Goal: Check status: Check status

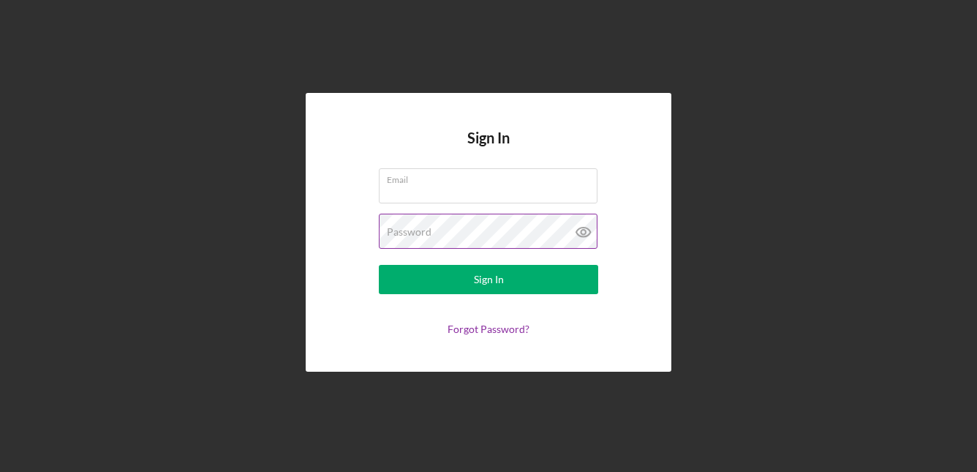
type input "[EMAIL_ADDRESS][DOMAIN_NAME]"
click at [583, 231] on icon at bounding box center [583, 232] width 37 height 37
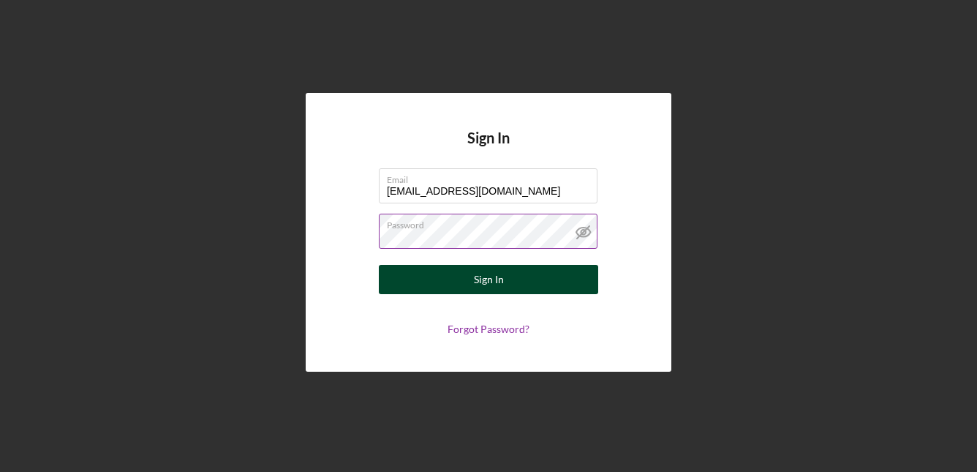
click at [526, 278] on button "Sign In" at bounding box center [488, 279] width 219 height 29
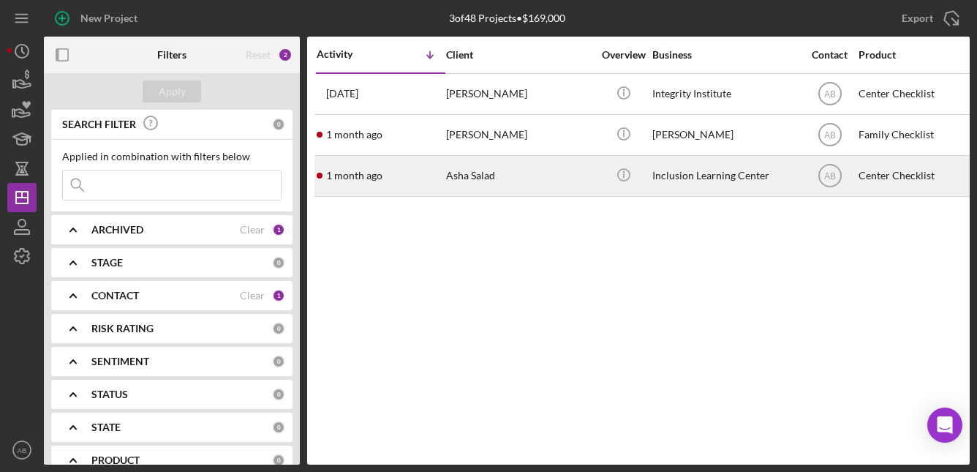
click at [493, 181] on div "Asha Salad" at bounding box center [519, 175] width 146 height 39
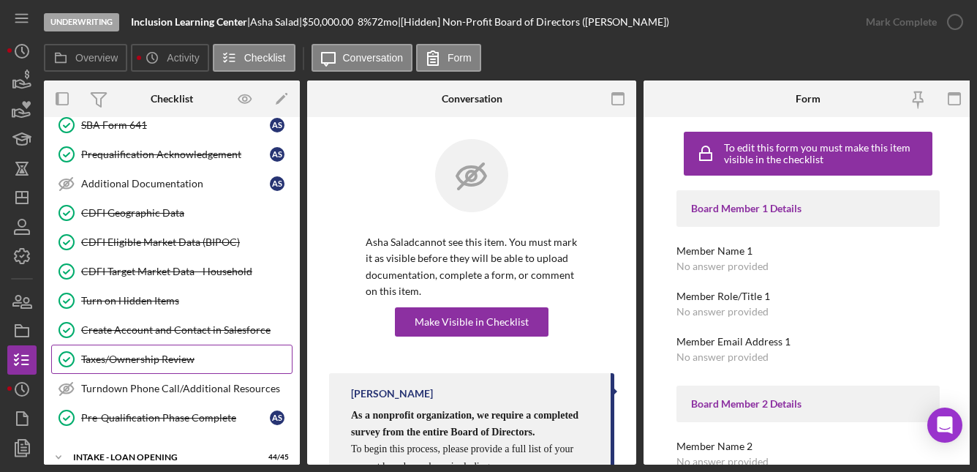
scroll to position [458, 0]
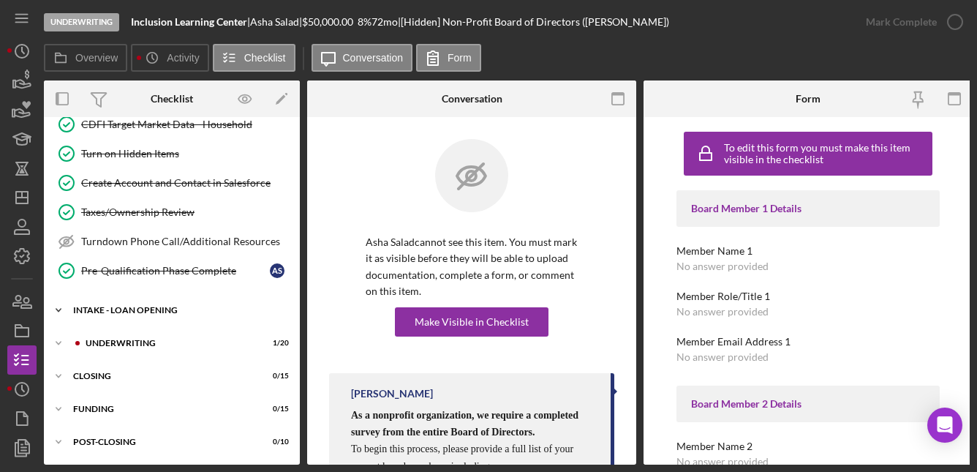
click at [132, 306] on div "INTAKE - LOAN OPENING" at bounding box center [177, 310] width 208 height 9
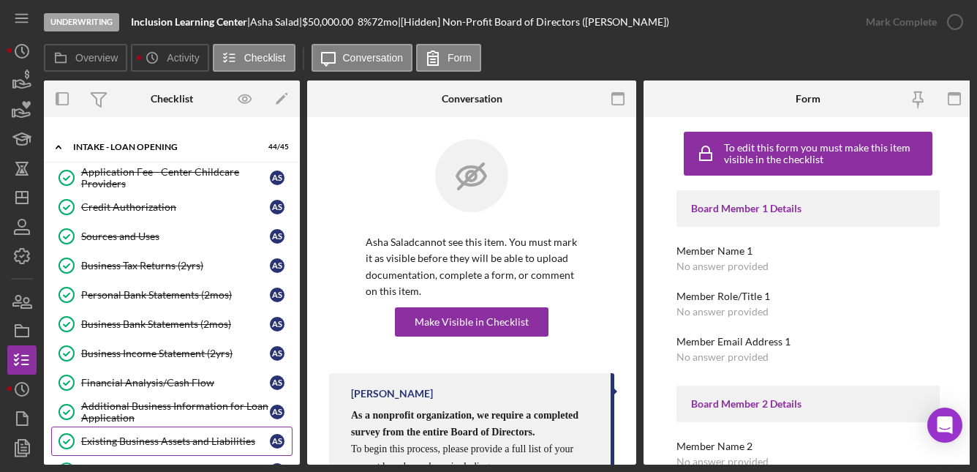
scroll to position [605, 0]
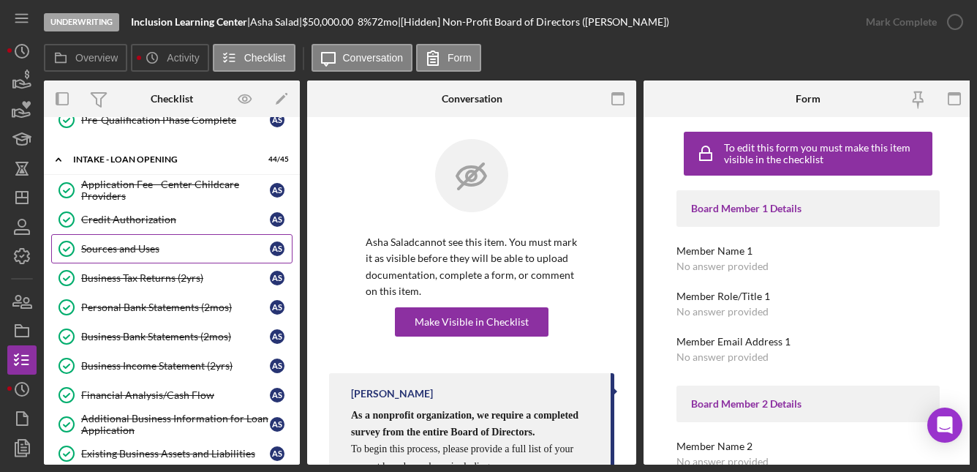
click at [142, 249] on div "Sources and Uses" at bounding box center [175, 249] width 189 height 12
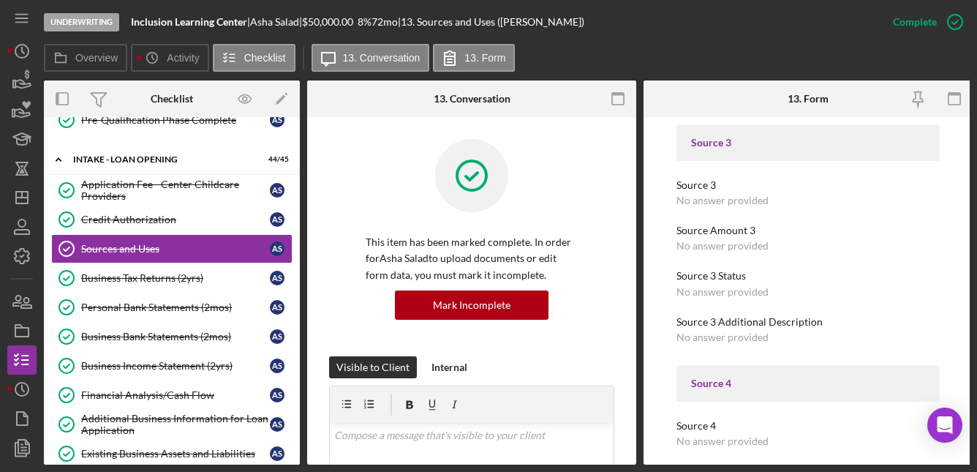
scroll to position [585, 0]
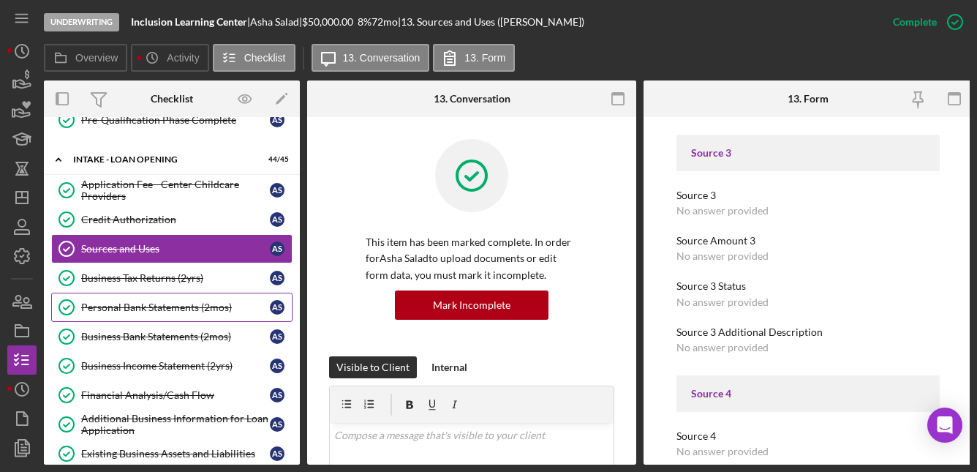
click at [164, 307] on div "Personal Bank Statements (2mos)" at bounding box center [175, 307] width 189 height 12
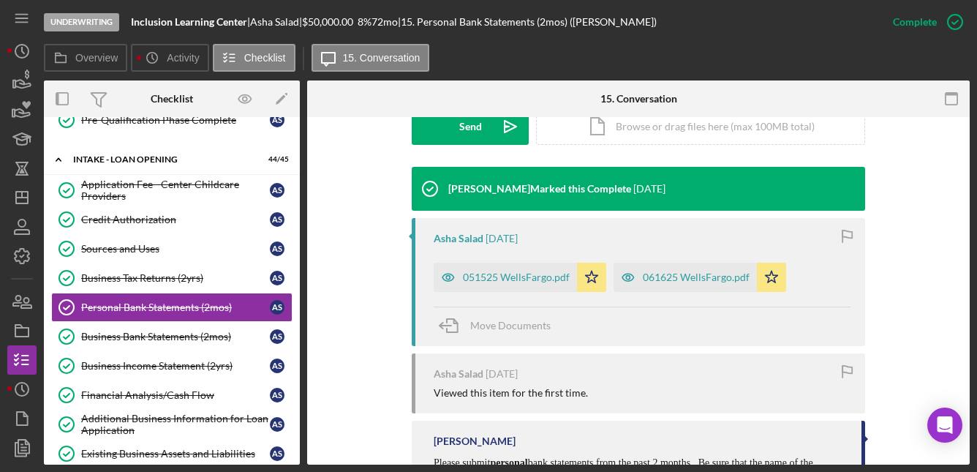
scroll to position [439, 0]
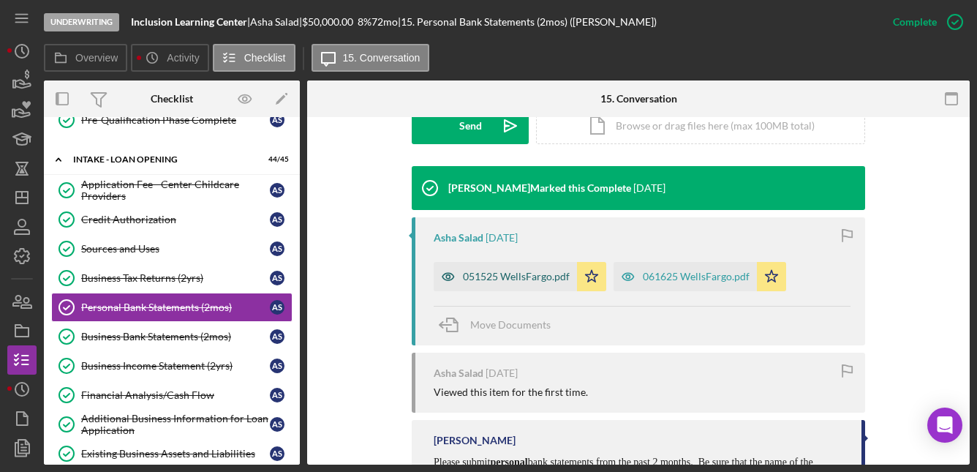
click at [528, 283] on div "051525 WellsFargo.pdf" at bounding box center [505, 276] width 143 height 29
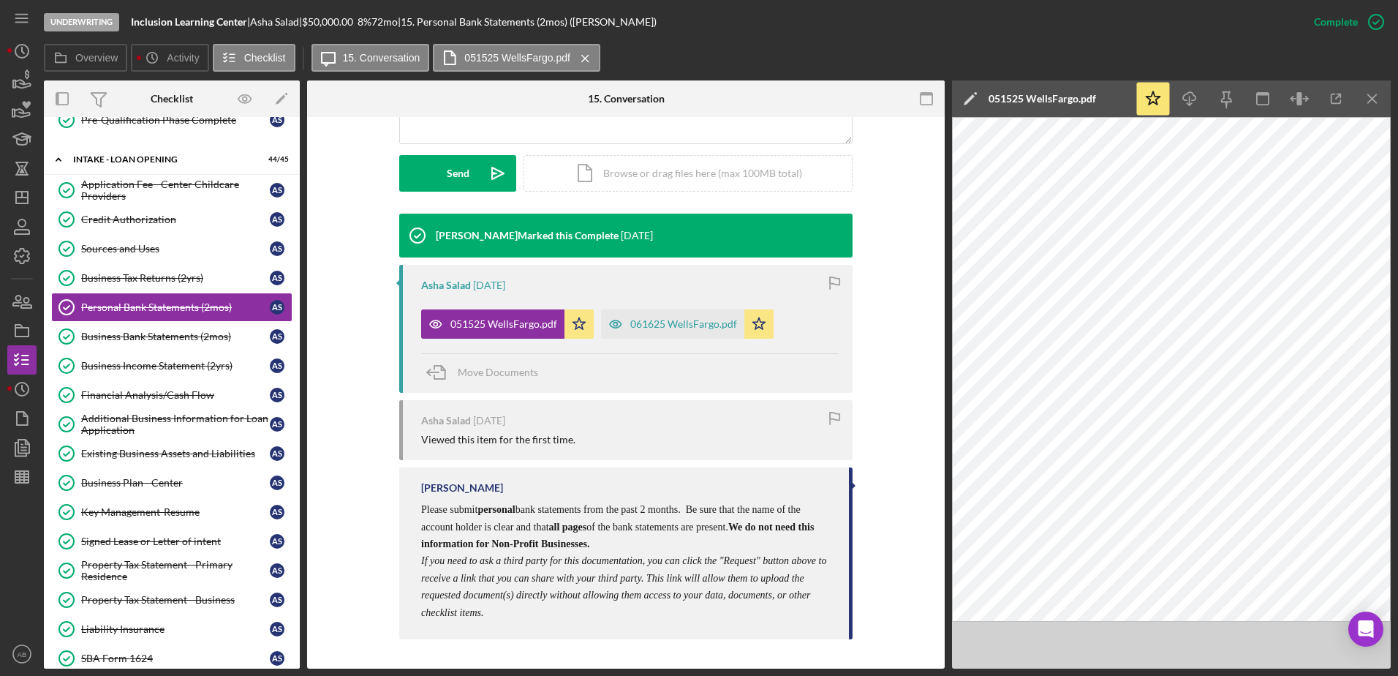
scroll to position [402, 0]
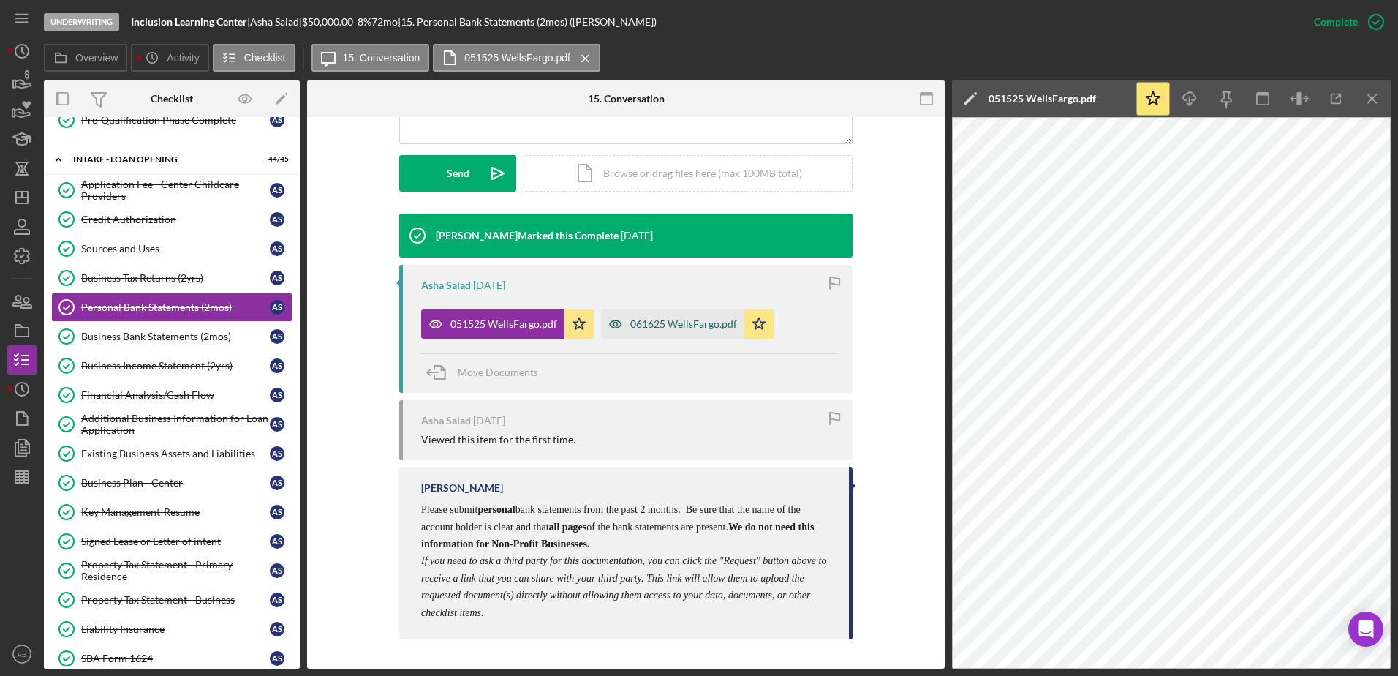
click at [701, 318] on div "061625 WellsFargo.pdf" at bounding box center [683, 324] width 107 height 12
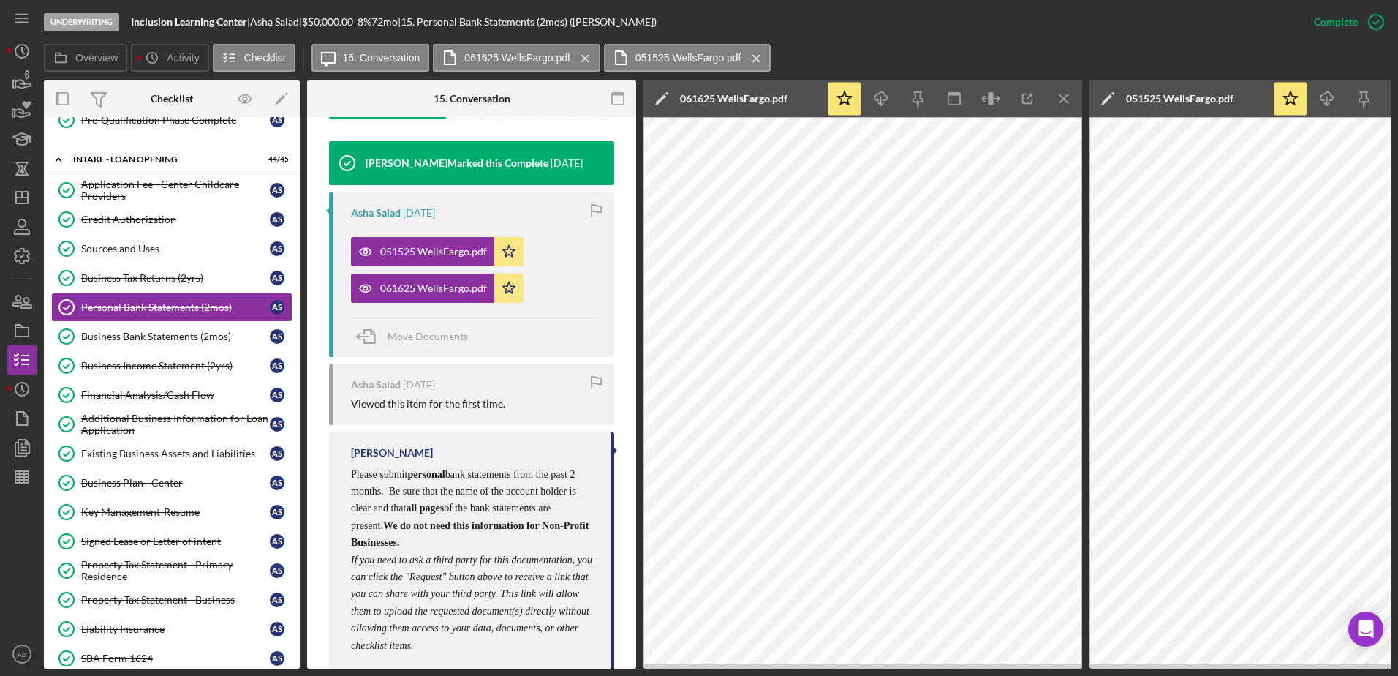
scroll to position [542, 0]
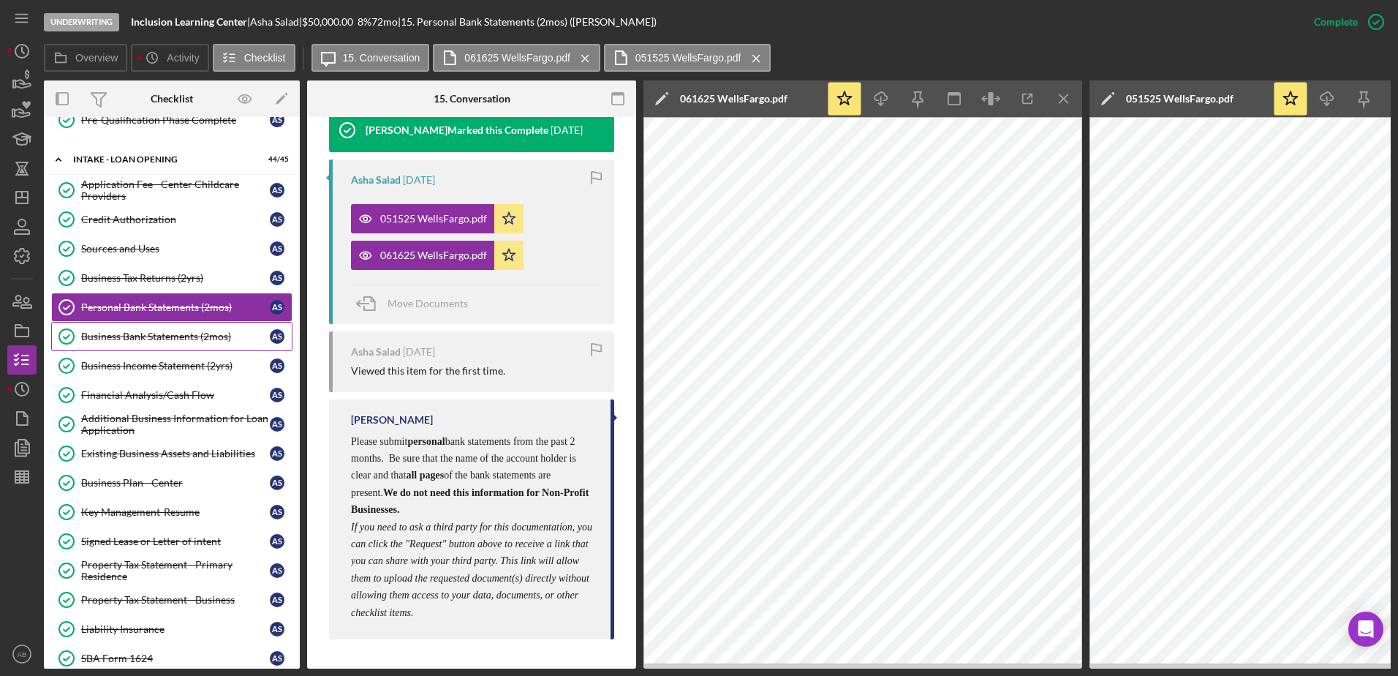
click at [184, 341] on div "Business Bank Statements (2mos)" at bounding box center [175, 337] width 189 height 12
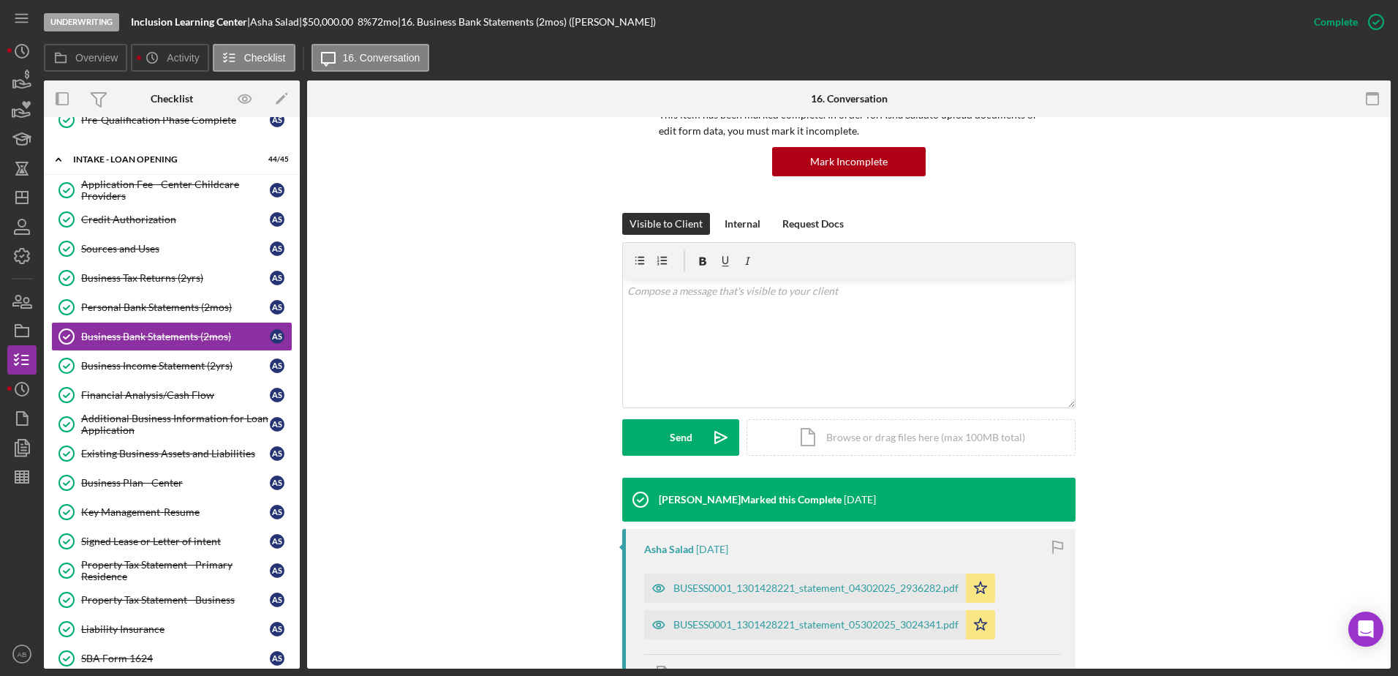
scroll to position [292, 0]
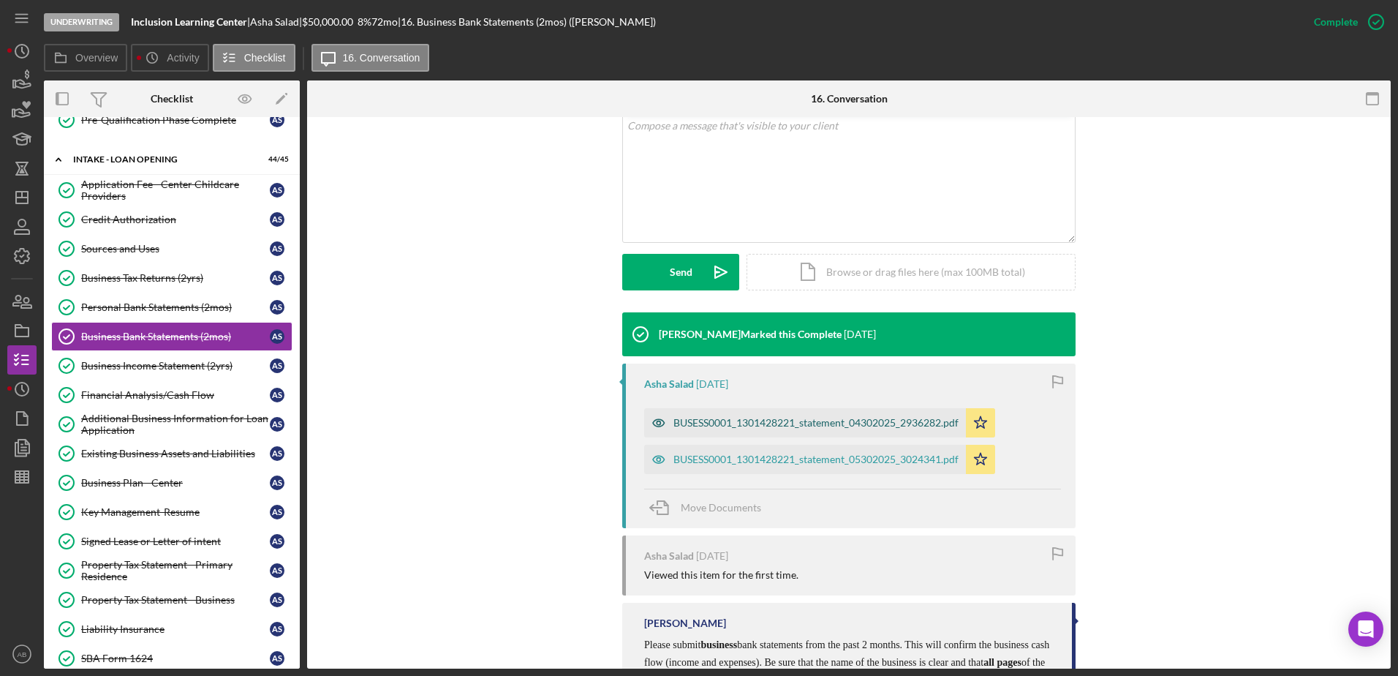
click at [755, 425] on div "BUSESS0001_1301428221_statement_04302025_2936282.pdf" at bounding box center [815, 423] width 285 height 12
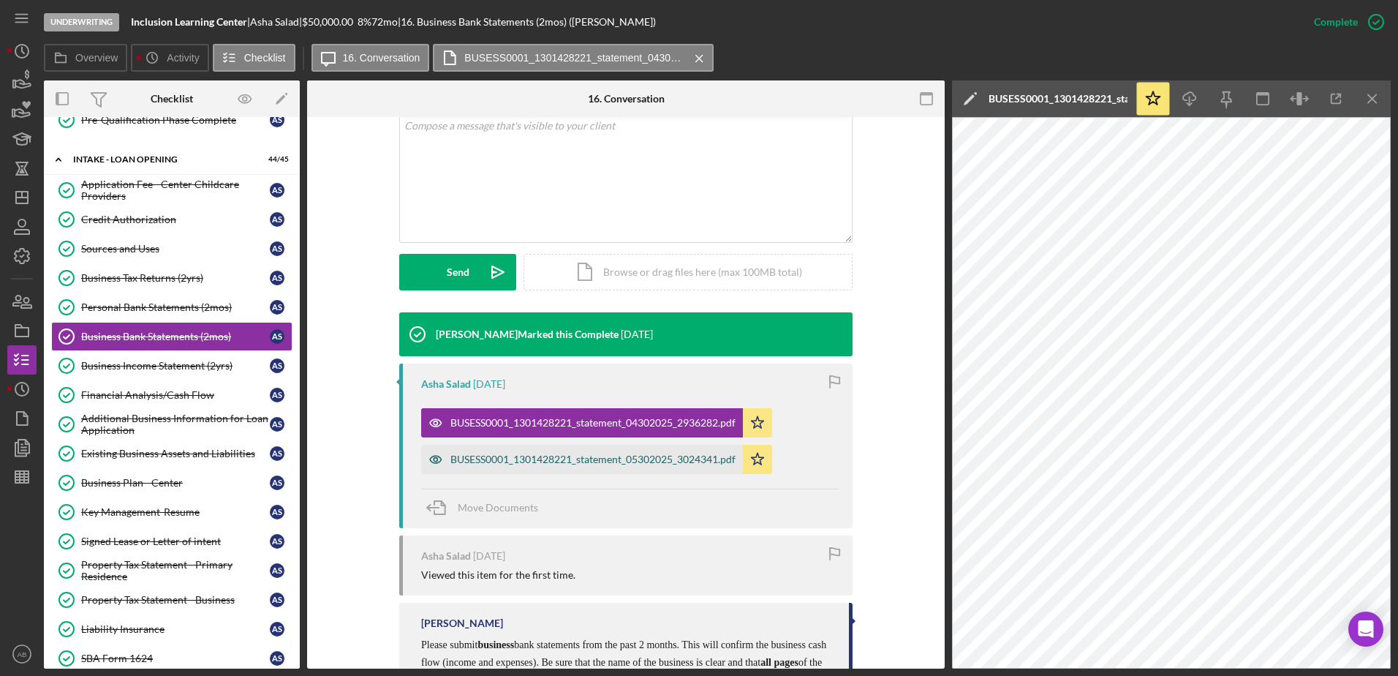
click at [467, 452] on div "BUSESS0001_1301428221_statement_05302025_3024341.pdf" at bounding box center [582, 459] width 322 height 29
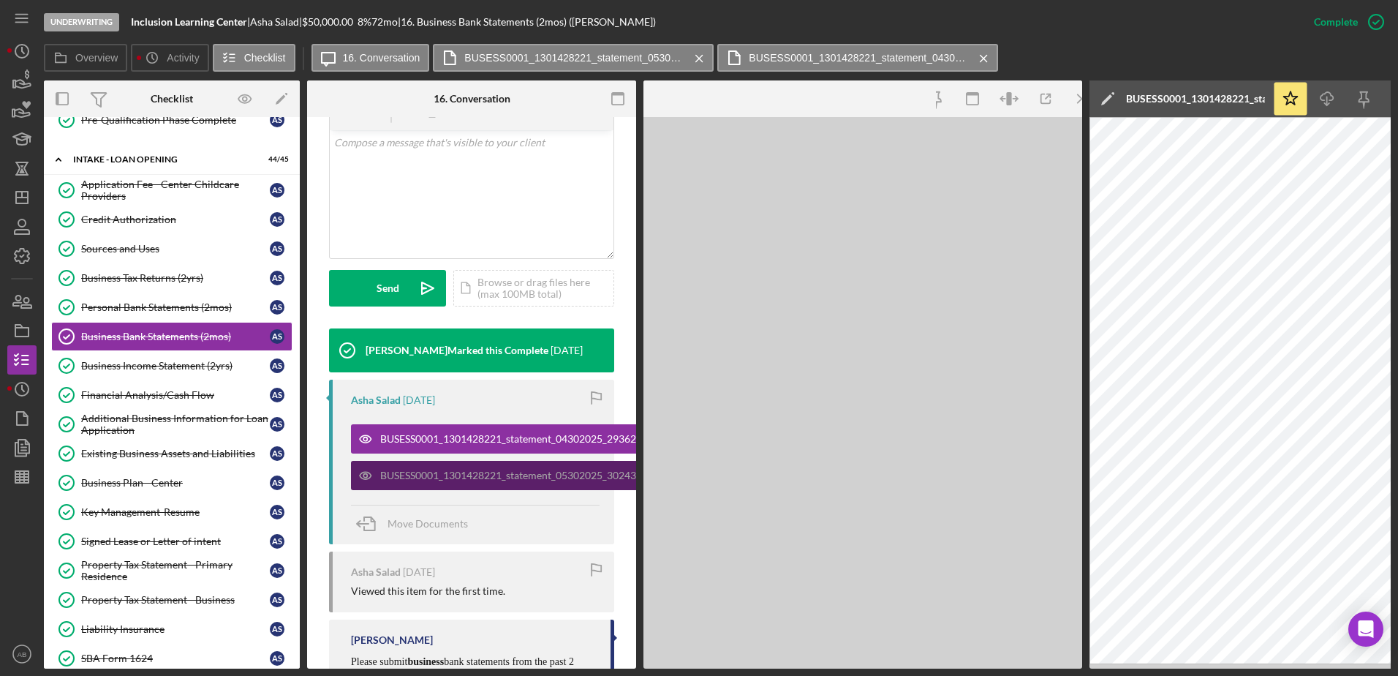
scroll to position [309, 0]
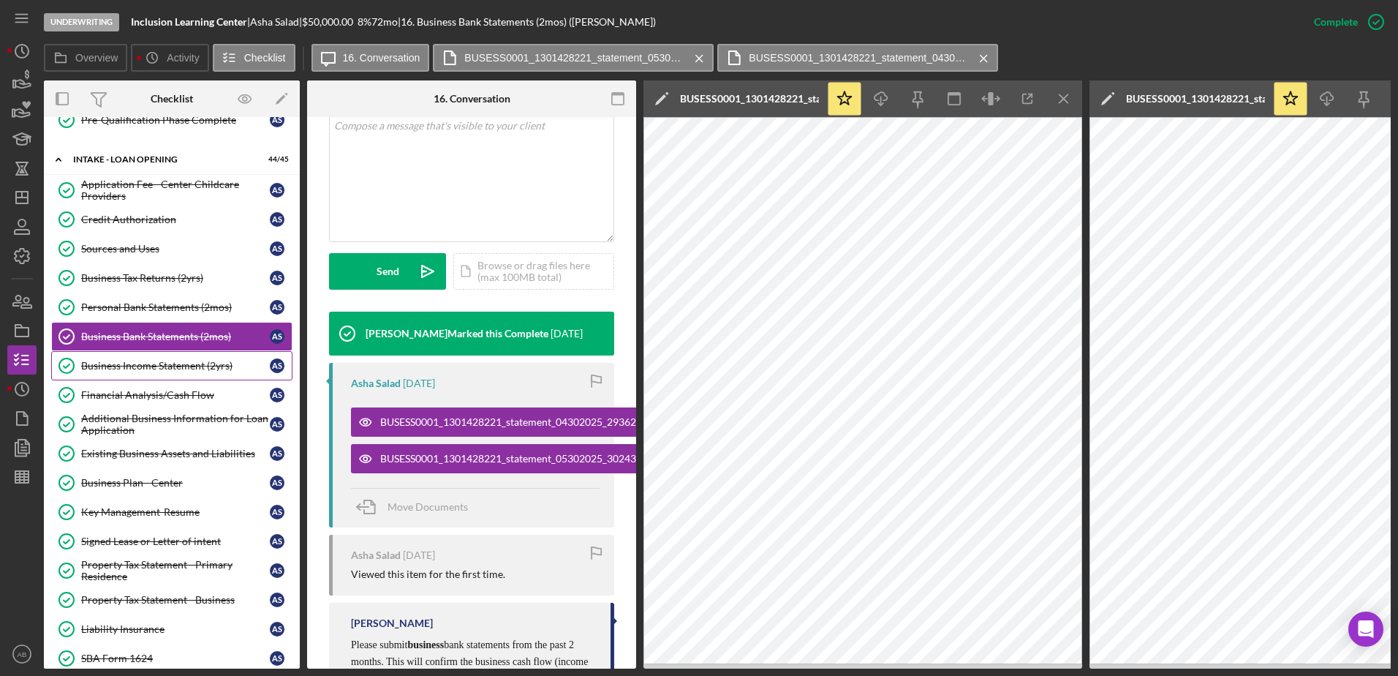
click at [205, 364] on div "Business Income Statement (2yrs)" at bounding box center [175, 366] width 189 height 12
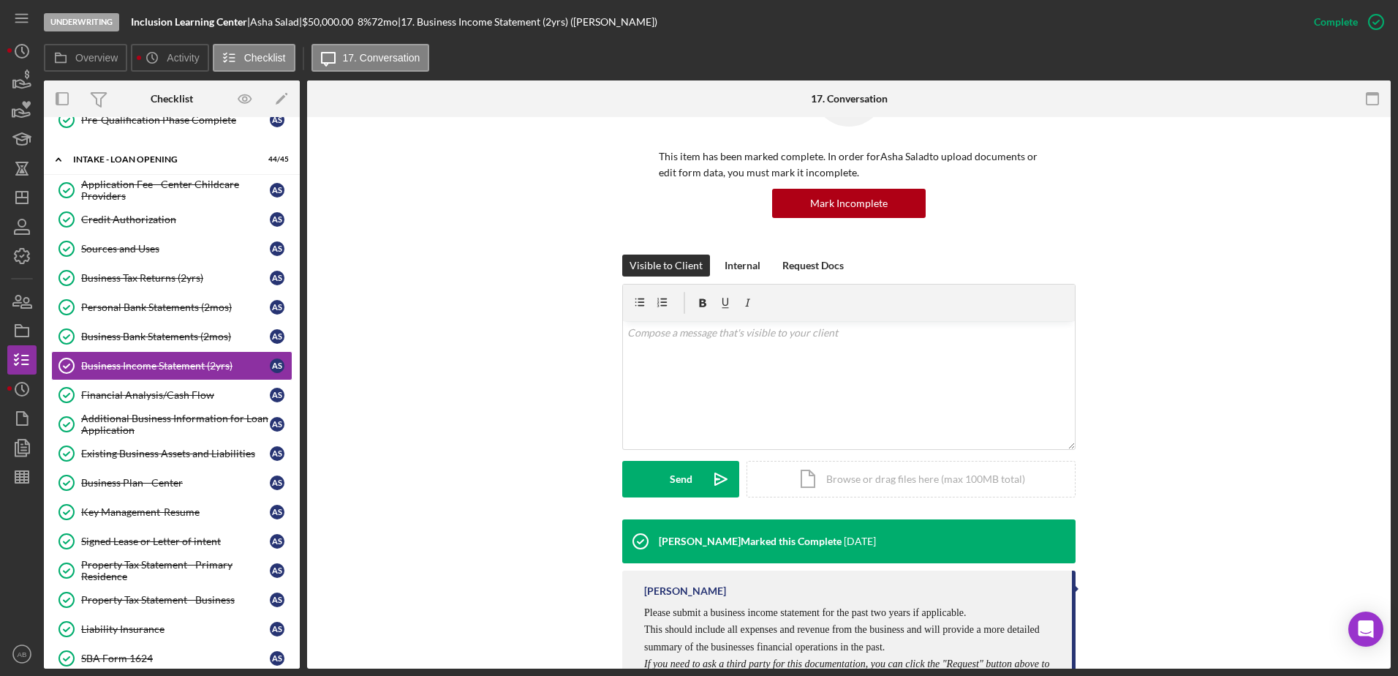
scroll to position [184, 0]
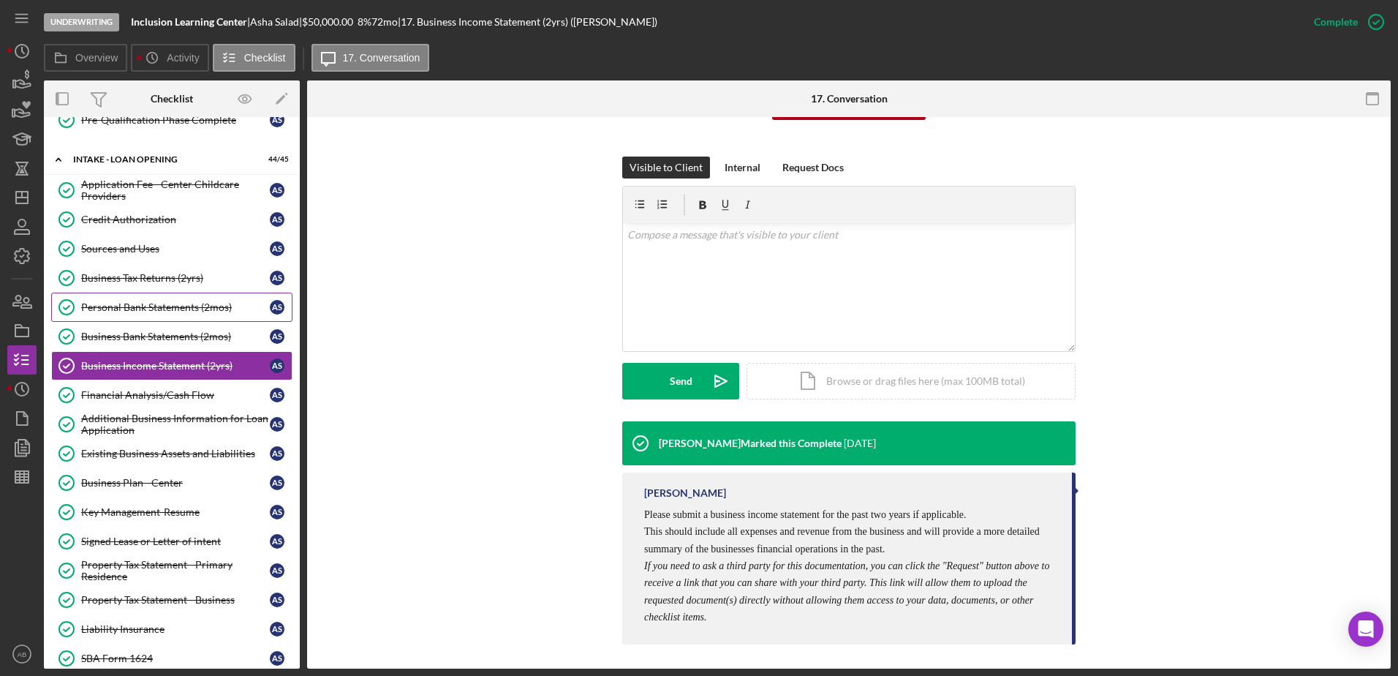
click at [140, 311] on div "Personal Bank Statements (2mos)" at bounding box center [175, 307] width 189 height 12
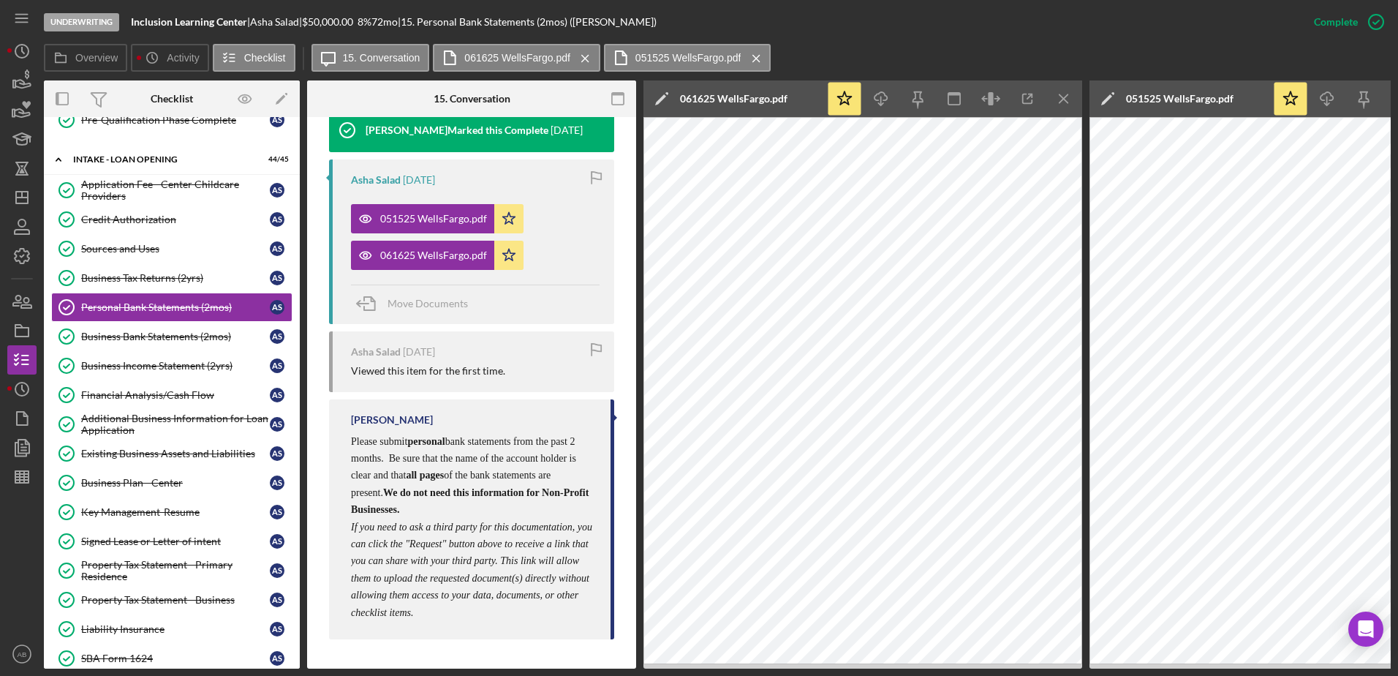
scroll to position [542, 0]
click at [152, 237] on link "Sources and Uses Sources and Uses A S" at bounding box center [171, 248] width 241 height 29
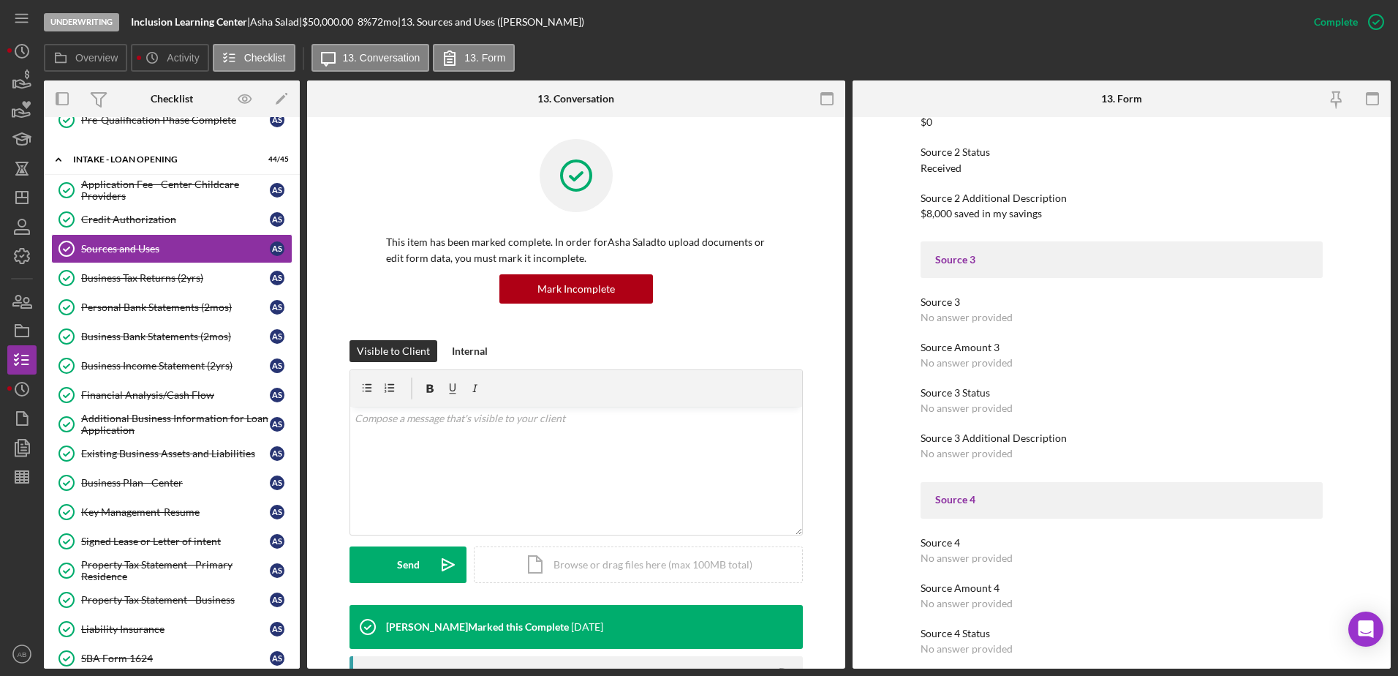
scroll to position [439, 0]
